Goal: Check status: Check status

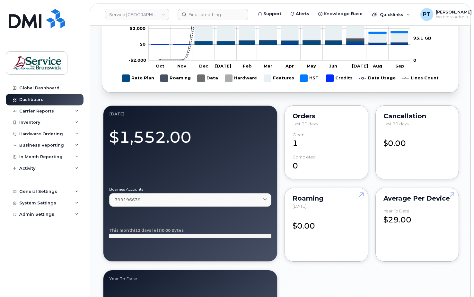
scroll to position [546, 0]
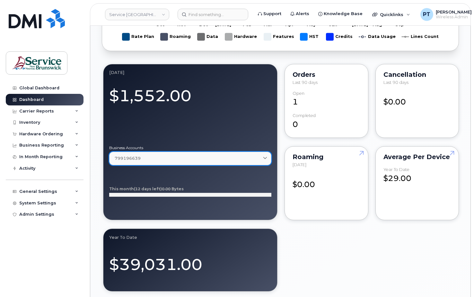
click at [265, 155] on link "799196639" at bounding box center [190, 157] width 162 height 13
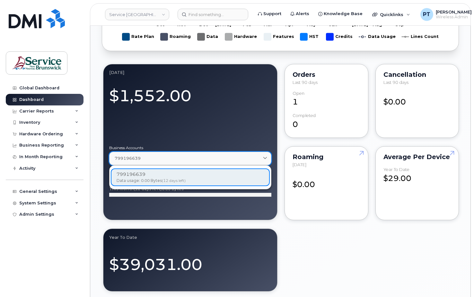
click at [265, 155] on link "799196639" at bounding box center [190, 157] width 162 height 13
click at [322, 241] on div "September 2025 $1,552.00 Business Accounts 799196639 799196639 Data usage: 0.00…" at bounding box center [280, 178] width 357 height 230
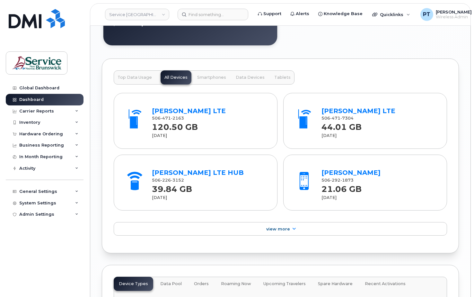
scroll to position [802, 0]
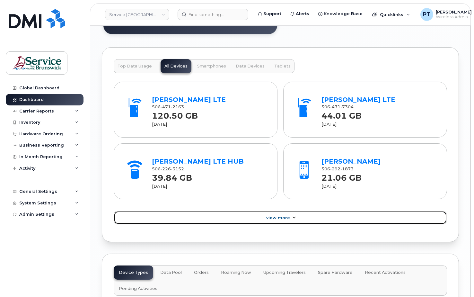
click at [281, 222] on link "View More" at bounding box center [280, 217] width 333 height 13
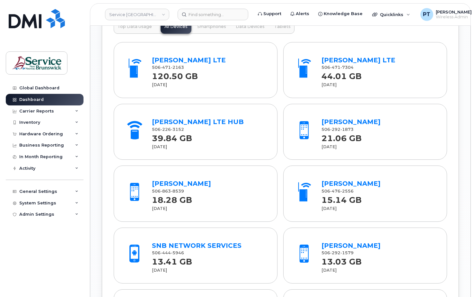
scroll to position [834, 0]
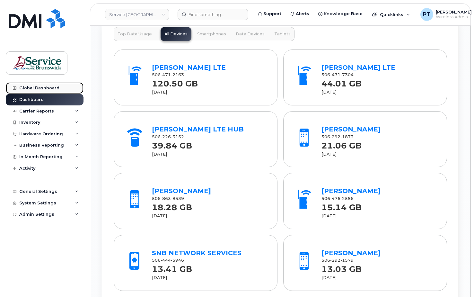
click at [52, 90] on div "Global Dashboard" at bounding box center [39, 87] width 40 height 5
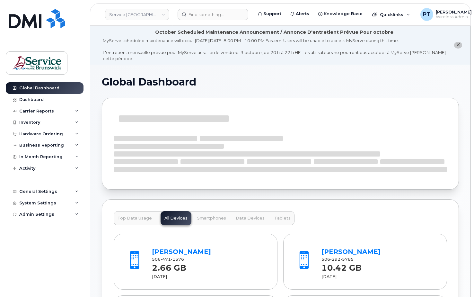
click at [455, 43] on button "close notification" at bounding box center [458, 45] width 8 height 7
